Goal: Book appointment/travel/reservation

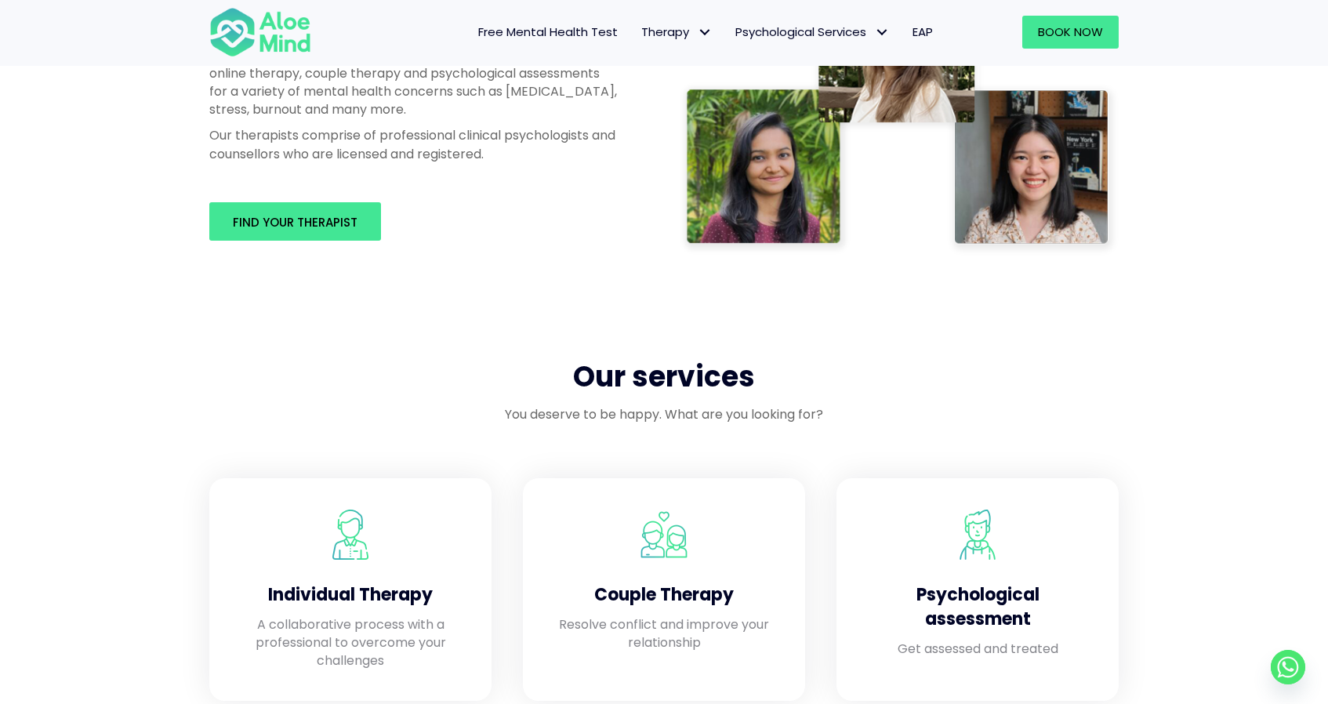
scroll to position [998, 0]
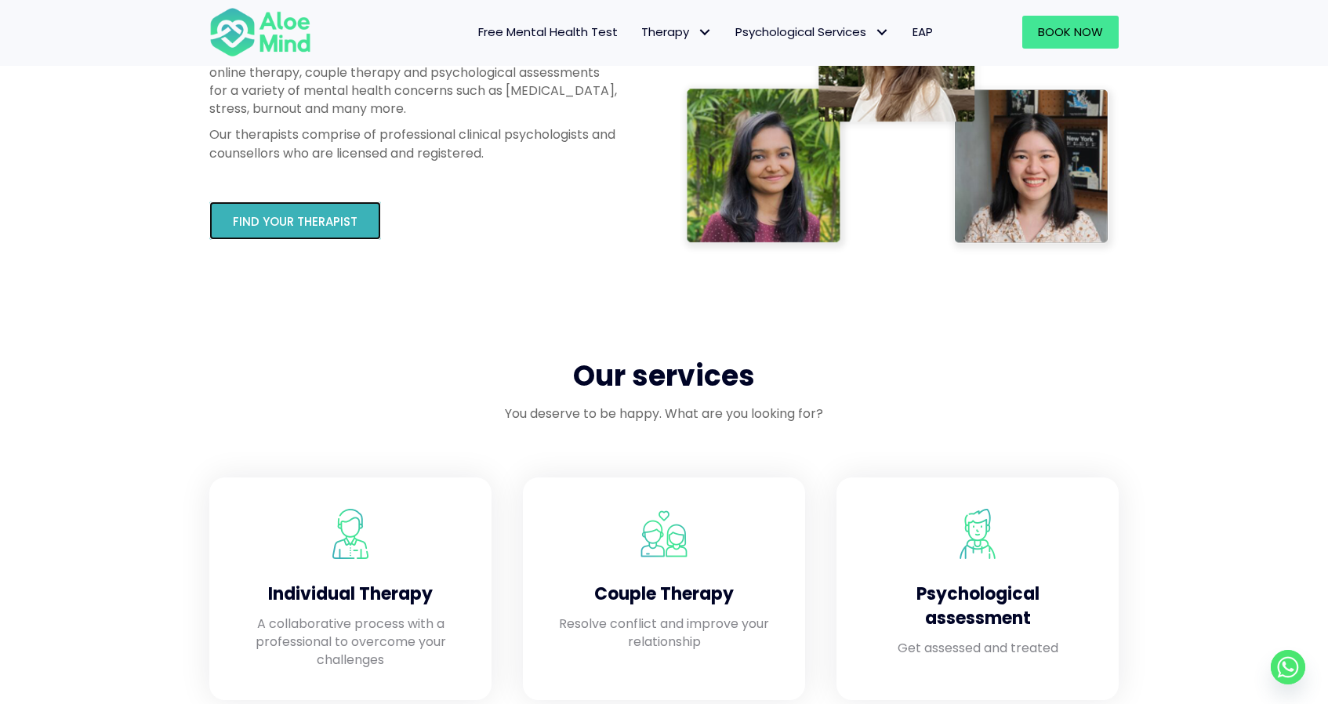
click at [295, 220] on span "Find your therapist" at bounding box center [295, 221] width 125 height 16
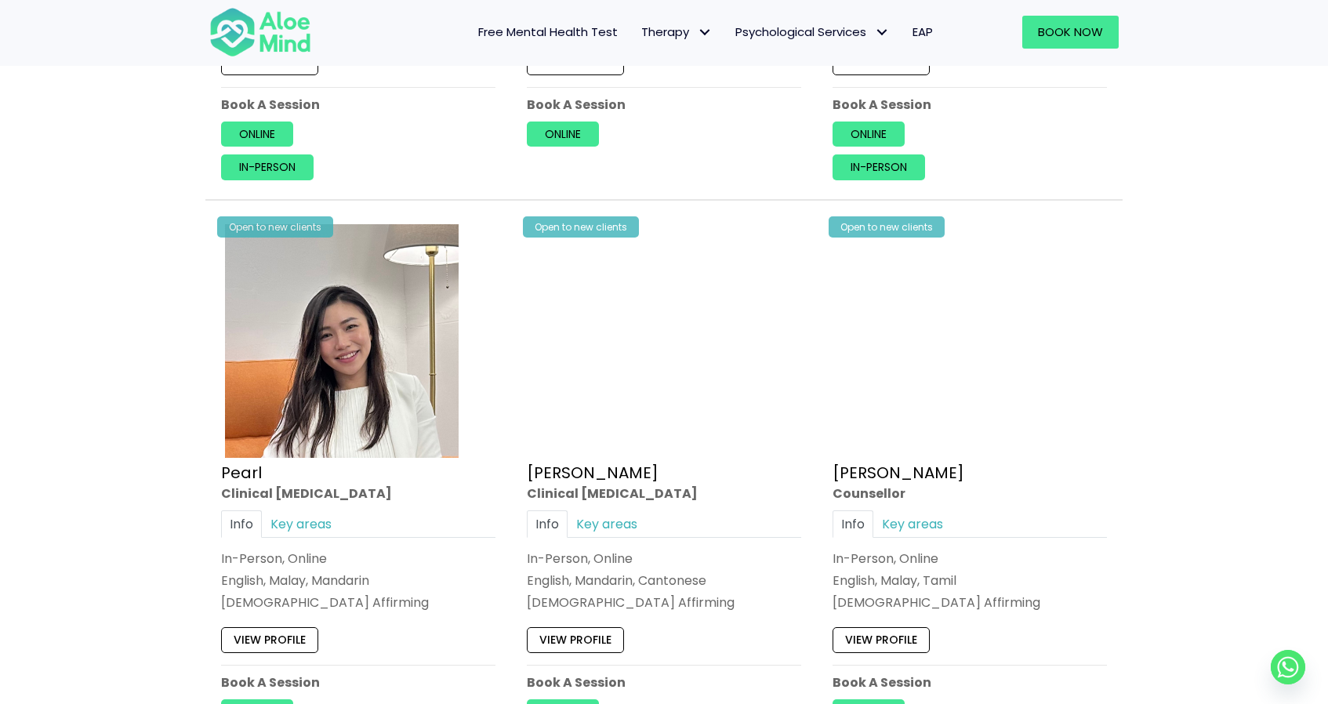
scroll to position [4174, 0]
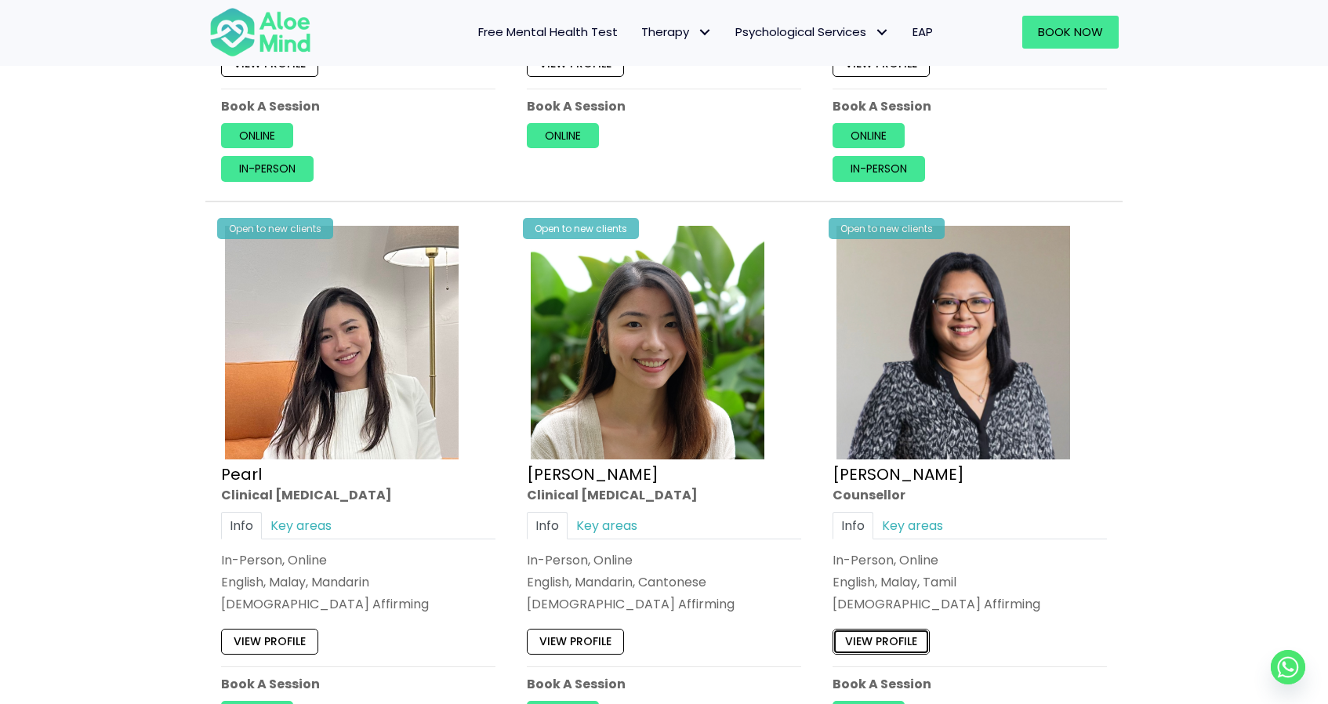
click at [862, 648] on link "View profile" at bounding box center [880, 641] width 97 height 25
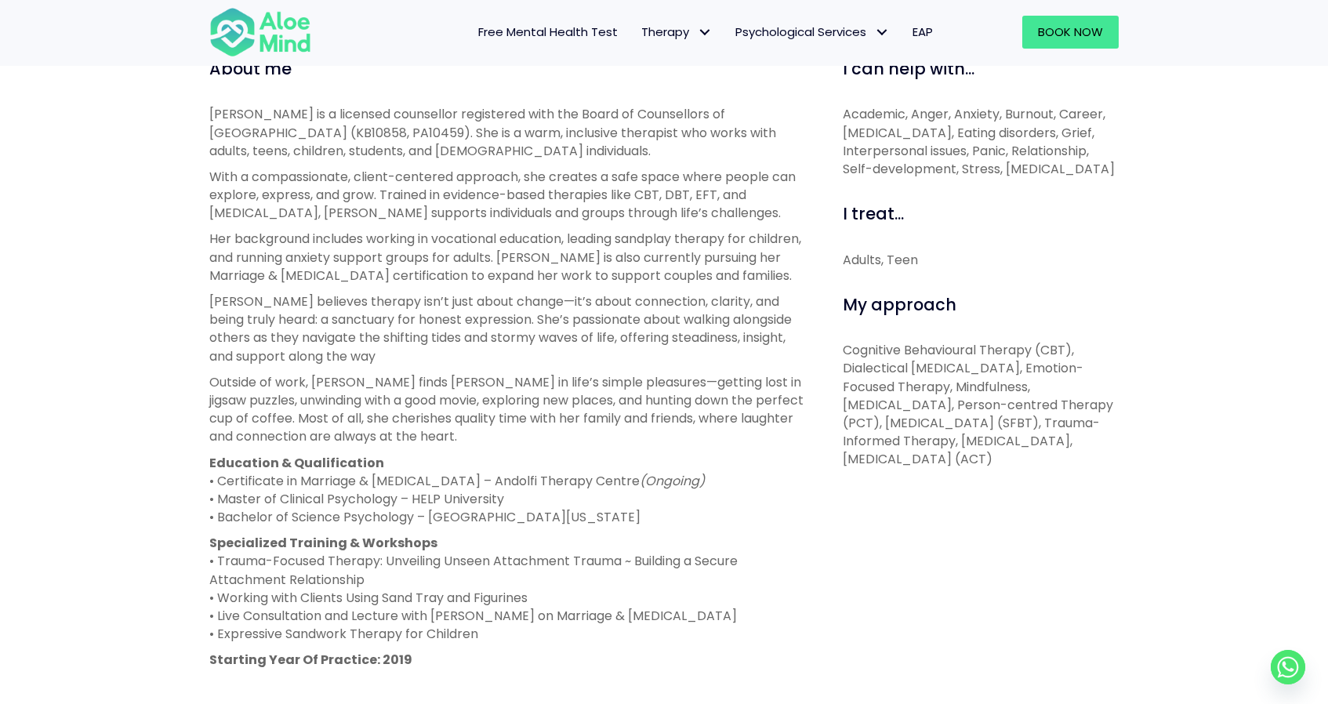
scroll to position [564, 0]
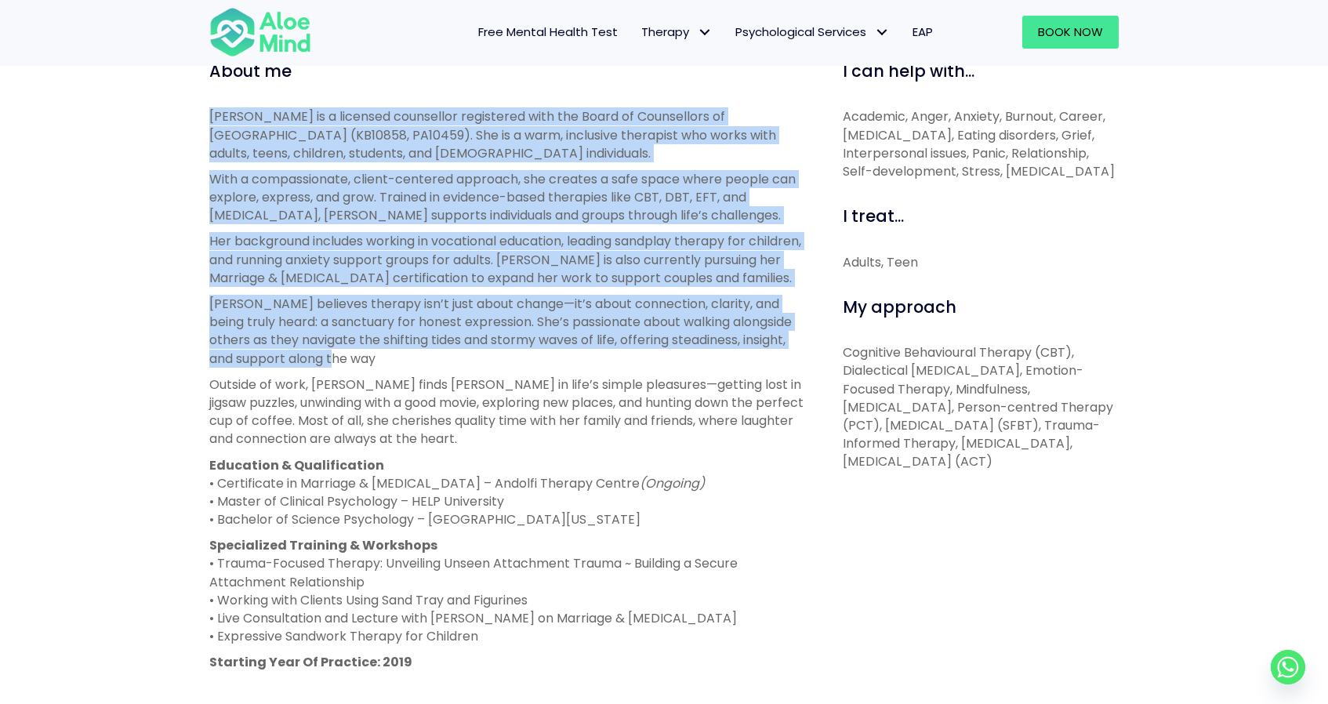
drag, startPoint x: 212, startPoint y: 115, endPoint x: 522, endPoint y: 357, distance: 392.6
click at [522, 357] on div "Sabrina is a licensed counsellor registered with the Board of Counsellors of Ma…" at bounding box center [508, 401] width 598 height 589
copy div "Sabrina is a licensed counsellor registered with the Board of Counsellors of Ma…"
